Goal: Task Accomplishment & Management: Use online tool/utility

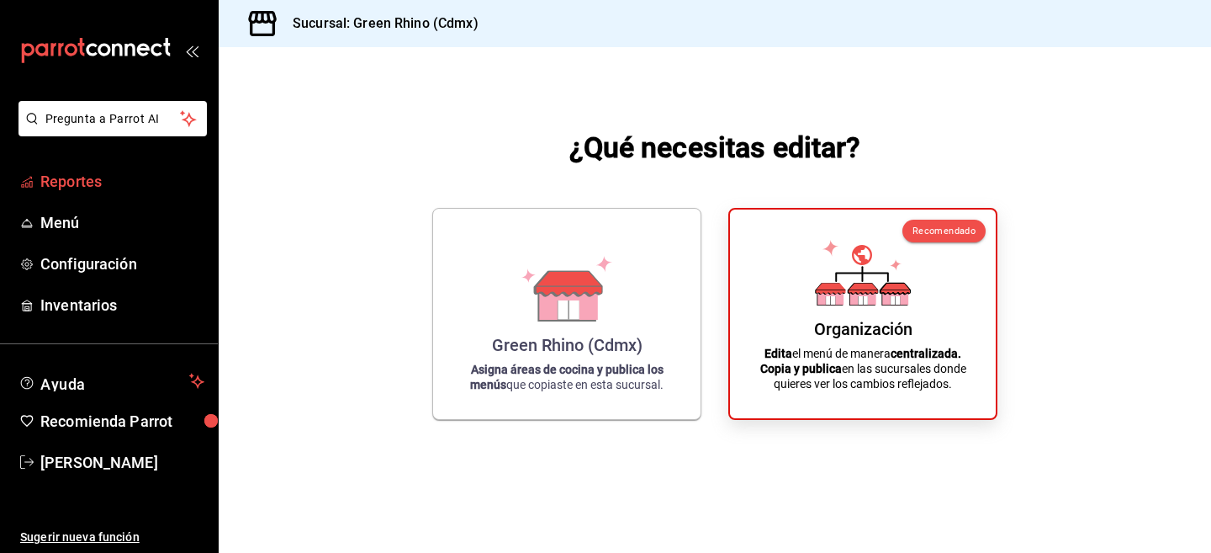
click at [84, 185] on span "Reportes" at bounding box center [122, 181] width 164 height 23
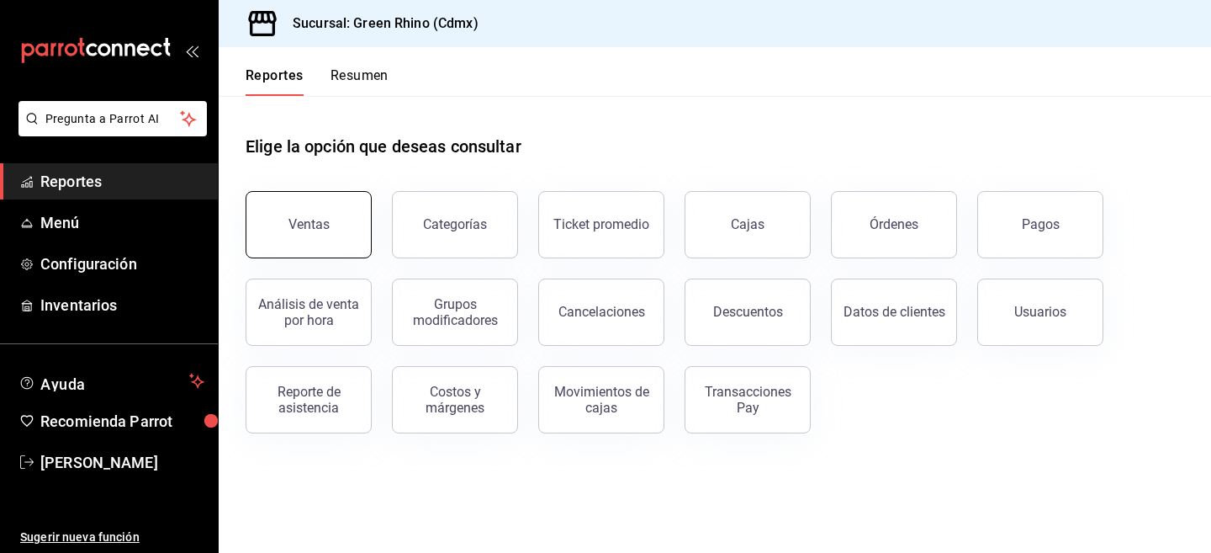
click at [306, 224] on div "Ventas" at bounding box center [309, 224] width 41 height 16
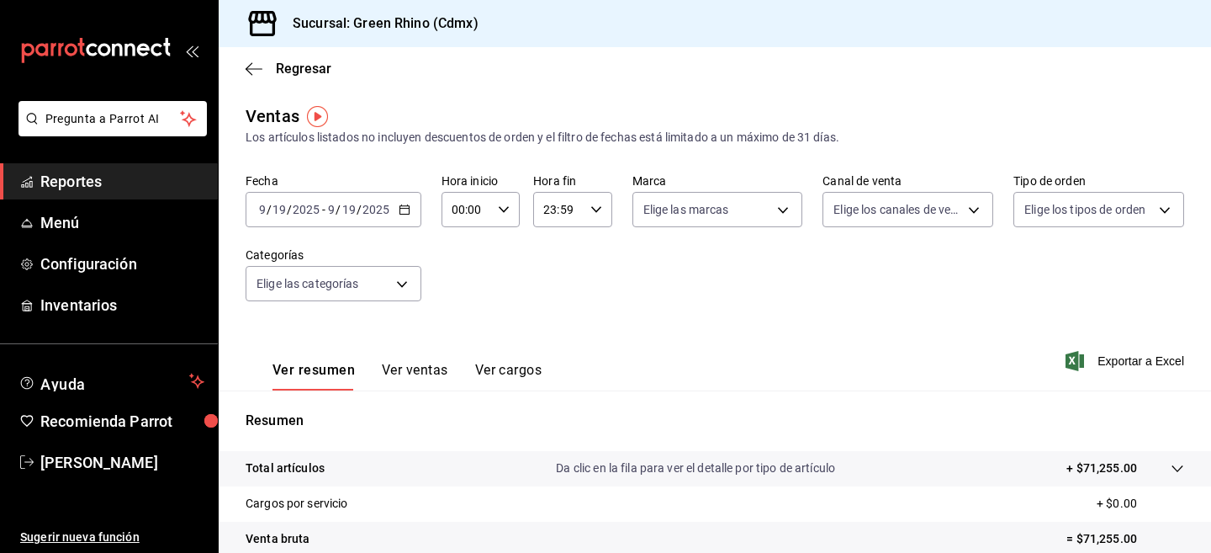
click at [559, 265] on div "Fecha [DATE] [DATE] - [DATE] [DATE] Hora inicio 00:00 Hora inicio Hora fin 23:5…" at bounding box center [715, 247] width 939 height 148
click at [298, 203] on input "2025" at bounding box center [306, 209] width 29 height 13
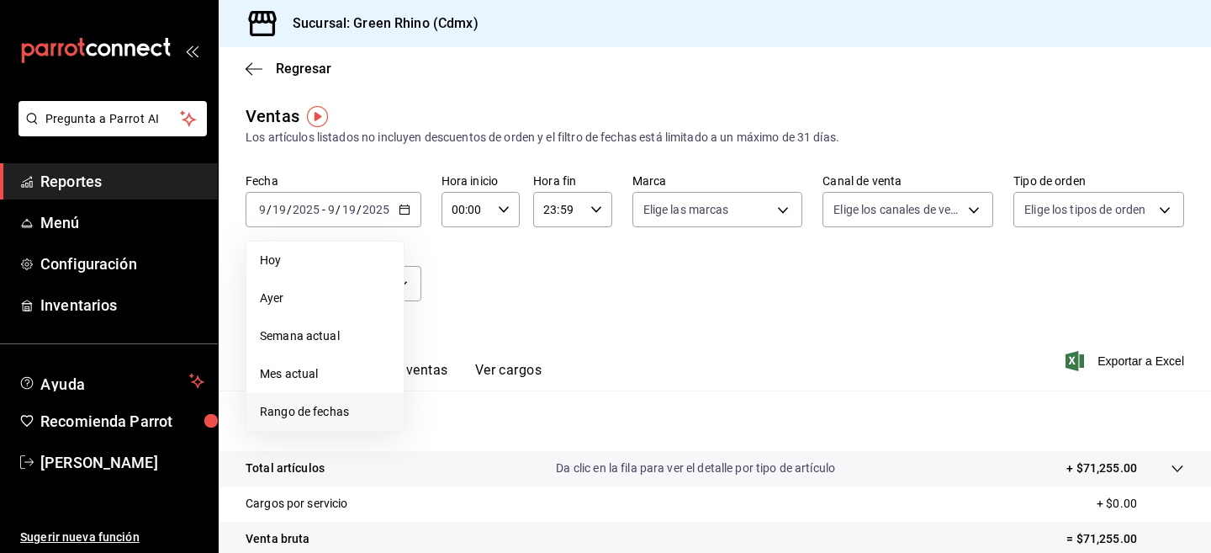
click at [310, 420] on span "Rango de fechas" at bounding box center [325, 412] width 130 height 18
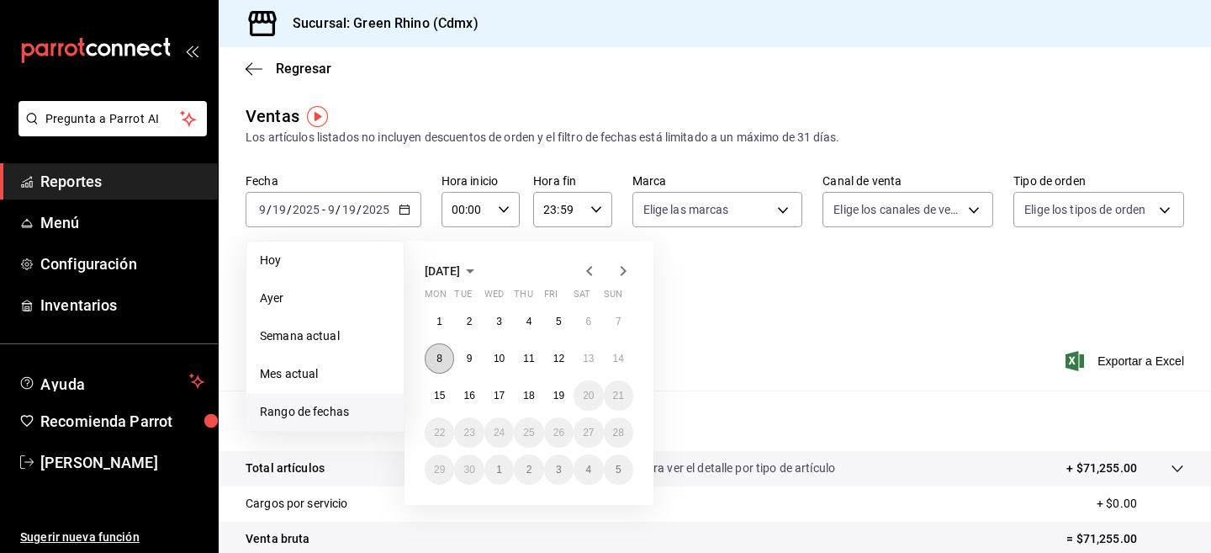
click at [447, 365] on button "8" at bounding box center [439, 358] width 29 height 30
click at [626, 361] on button "14" at bounding box center [618, 358] width 29 height 30
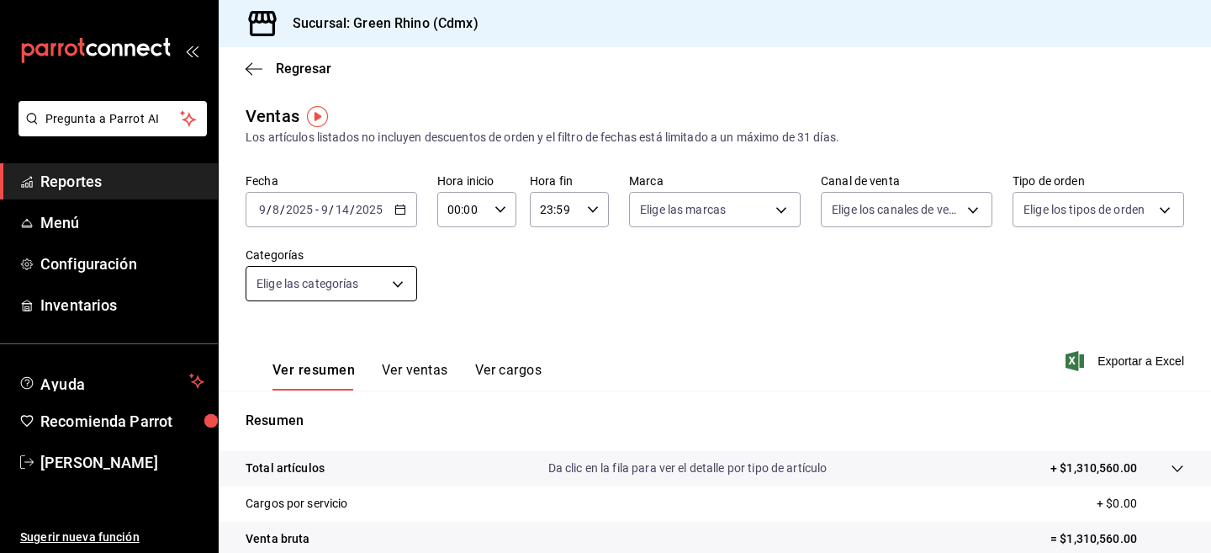
click at [378, 292] on body "Pregunta a Parrot AI Reportes Menú Configuración Inventarios Ayuda Recomienda P…" at bounding box center [605, 276] width 1211 height 553
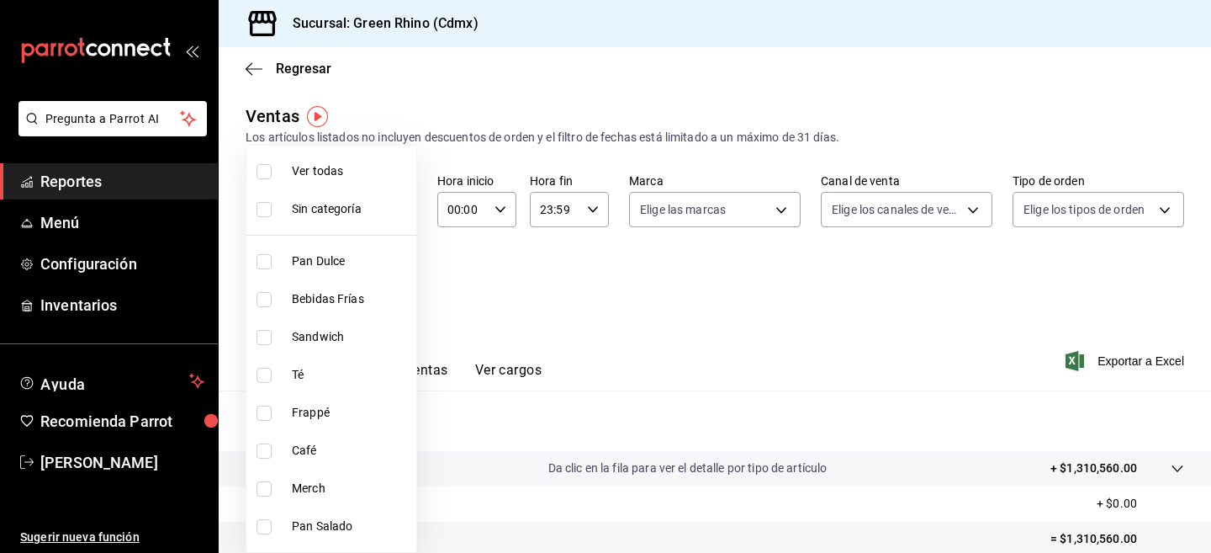
click at [262, 458] on li "Café" at bounding box center [331, 450] width 170 height 38
type input "e09465d0-b6d0-40d2-bdee-62445a17ede7"
checkbox input "true"
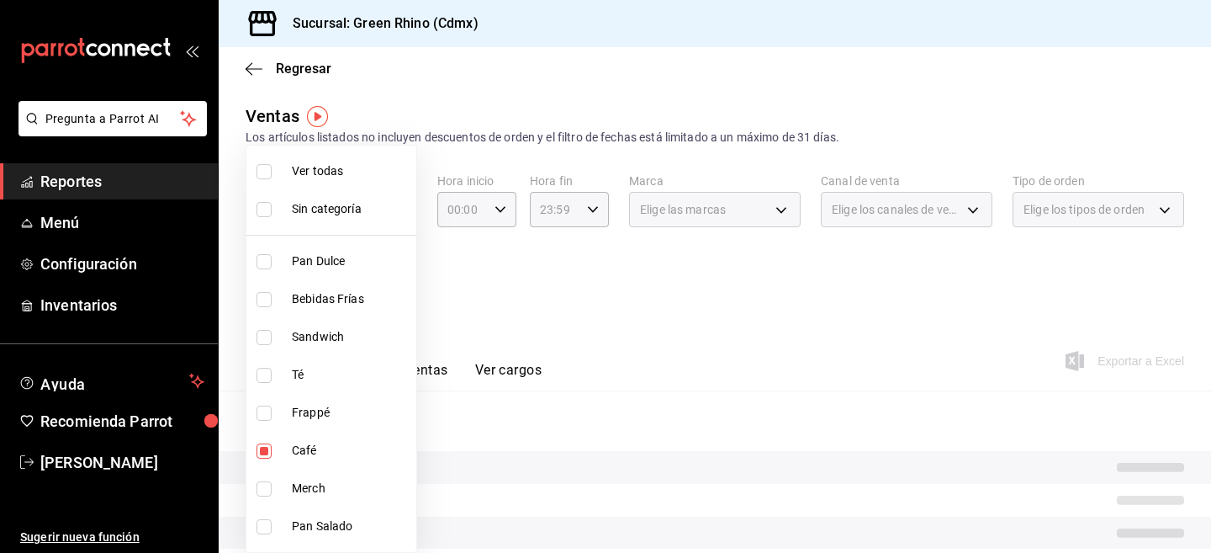
click at [632, 344] on div at bounding box center [605, 276] width 1211 height 553
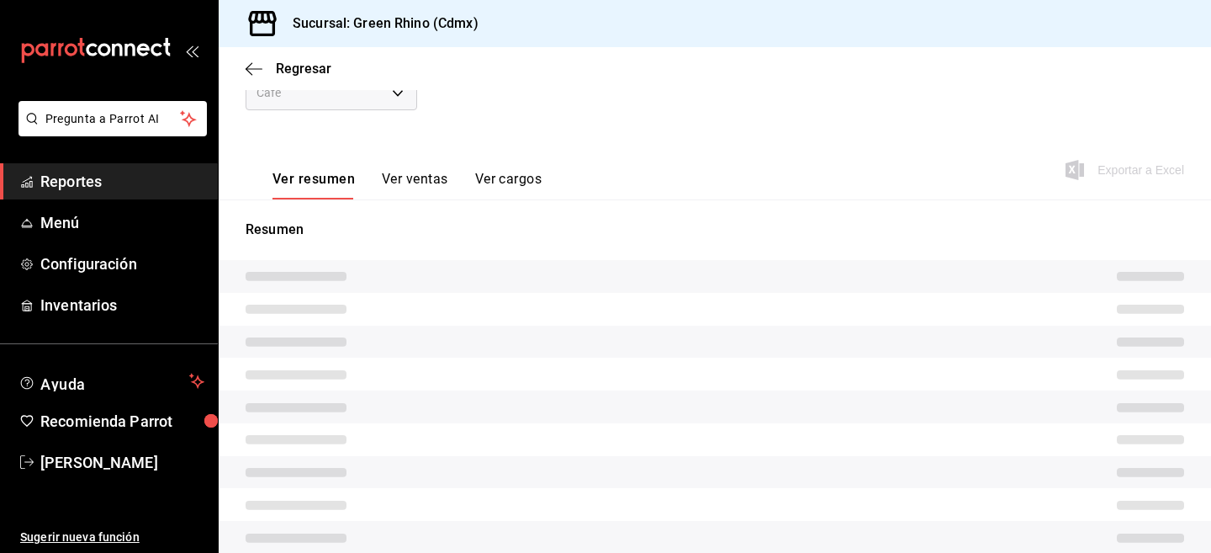
scroll to position [193, 0]
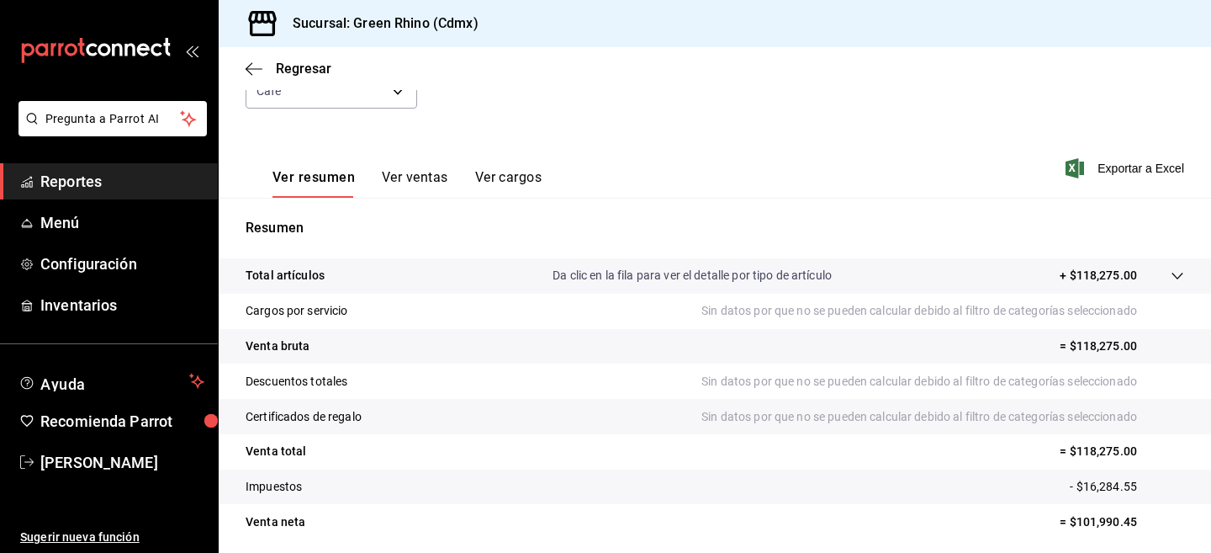
click at [430, 172] on button "Ver ventas" at bounding box center [415, 183] width 66 height 29
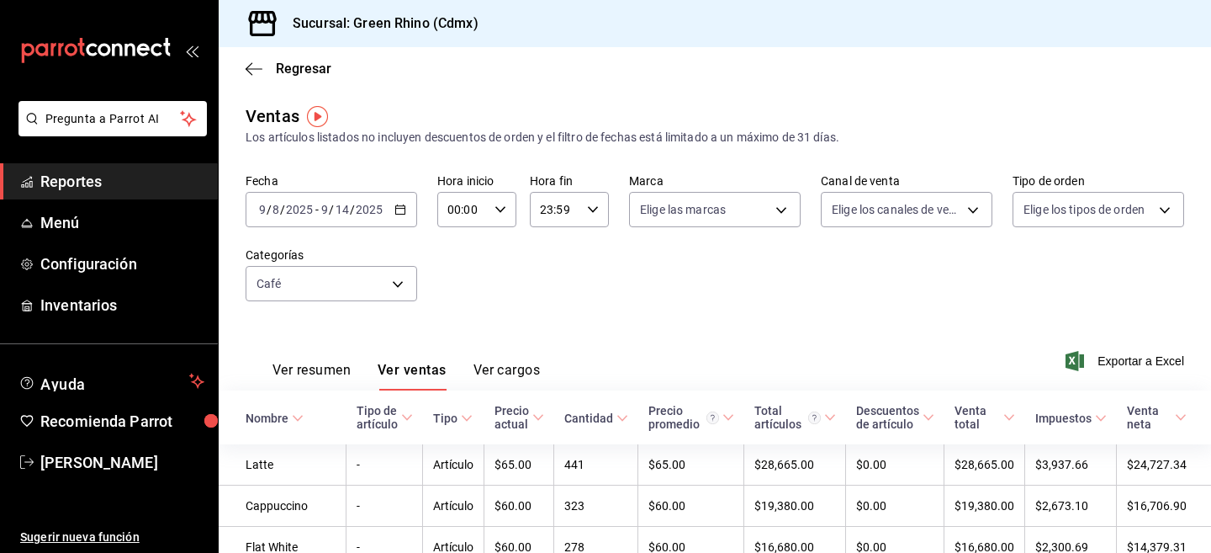
click at [334, 186] on label "Fecha" at bounding box center [332, 181] width 172 height 12
click at [331, 200] on div "[DATE] [DATE] - [DATE] [DATE]" at bounding box center [332, 209] width 172 height 35
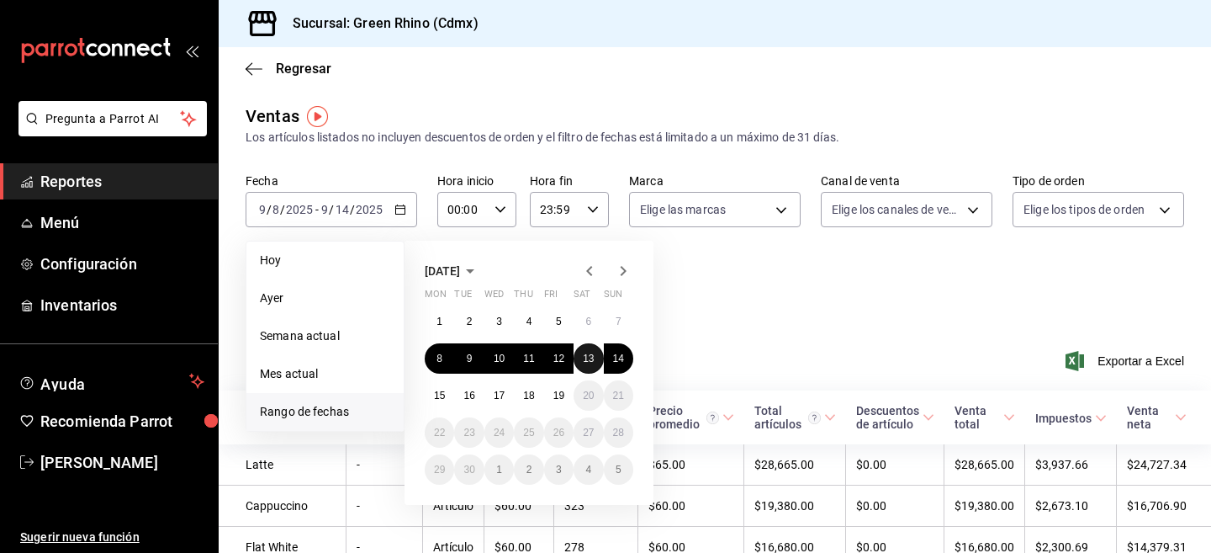
click at [580, 363] on button "13" at bounding box center [588, 358] width 29 height 30
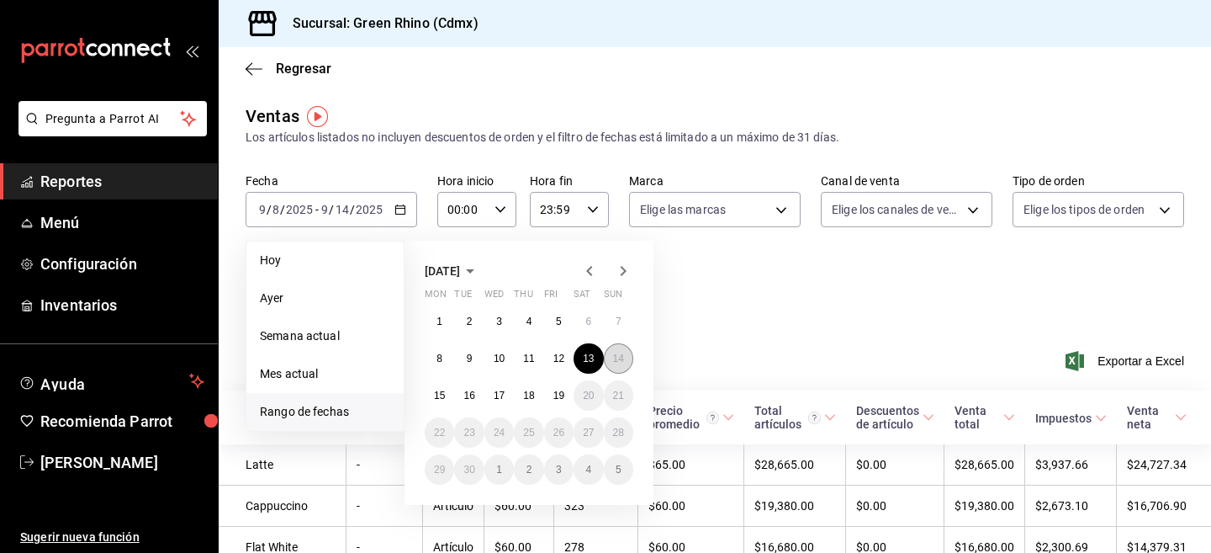
click at [622, 360] on abbr "14" at bounding box center [618, 358] width 11 height 12
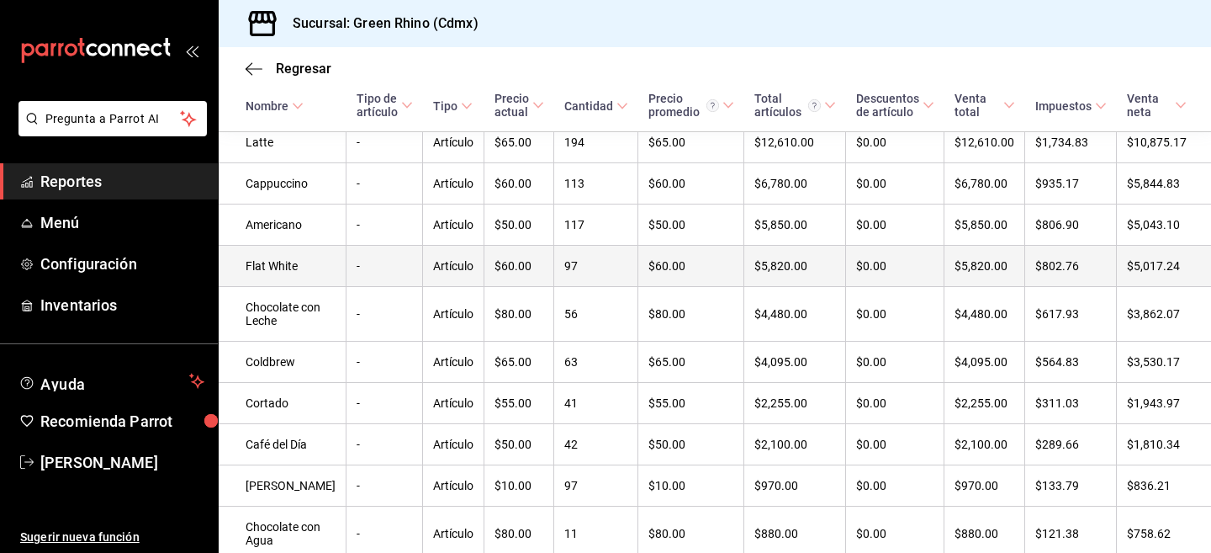
scroll to position [354, 0]
